Goal: Check status: Check status

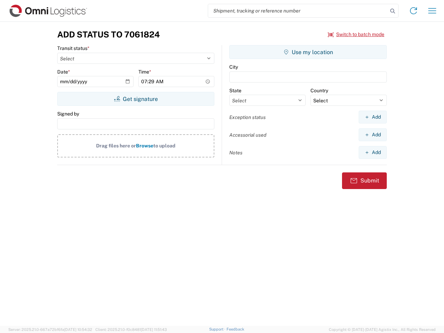
click at [298, 11] on input "search" at bounding box center [298, 10] width 180 height 13
click at [392, 11] on icon at bounding box center [393, 11] width 10 height 10
click at [413, 11] on icon at bounding box center [413, 10] width 11 height 11
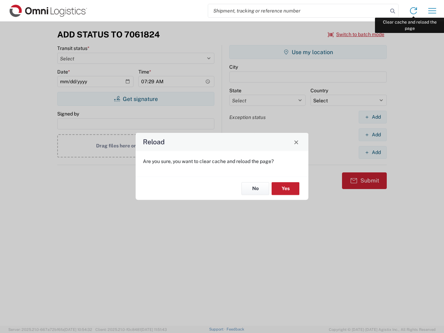
click at [432, 11] on div "Reload Are you sure, you want to clear cache and reload the page? No Yes" at bounding box center [222, 166] width 444 height 333
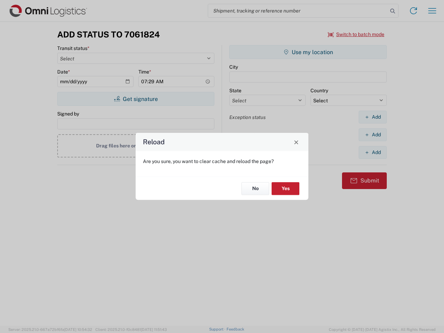
click at [356, 34] on div "Reload Are you sure, you want to clear cache and reload the page? No Yes" at bounding box center [222, 166] width 444 height 333
click at [136, 99] on div "Reload Are you sure, you want to clear cache and reload the page? No Yes" at bounding box center [222, 166] width 444 height 333
click at [308, 52] on div "Reload Are you sure, you want to clear cache and reload the page? No Yes" at bounding box center [222, 166] width 444 height 333
click at [372, 117] on div "Reload Are you sure, you want to clear cache and reload the page? No Yes" at bounding box center [222, 166] width 444 height 333
click at [372, 135] on div "Reload Are you sure, you want to clear cache and reload the page? No Yes" at bounding box center [222, 166] width 444 height 333
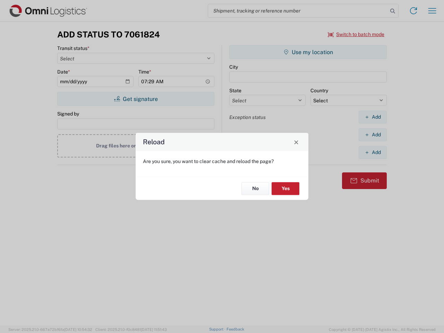
click at [372, 152] on div "Reload Are you sure, you want to clear cache and reload the page? No Yes" at bounding box center [222, 166] width 444 height 333
